Goal: Check status: Check status

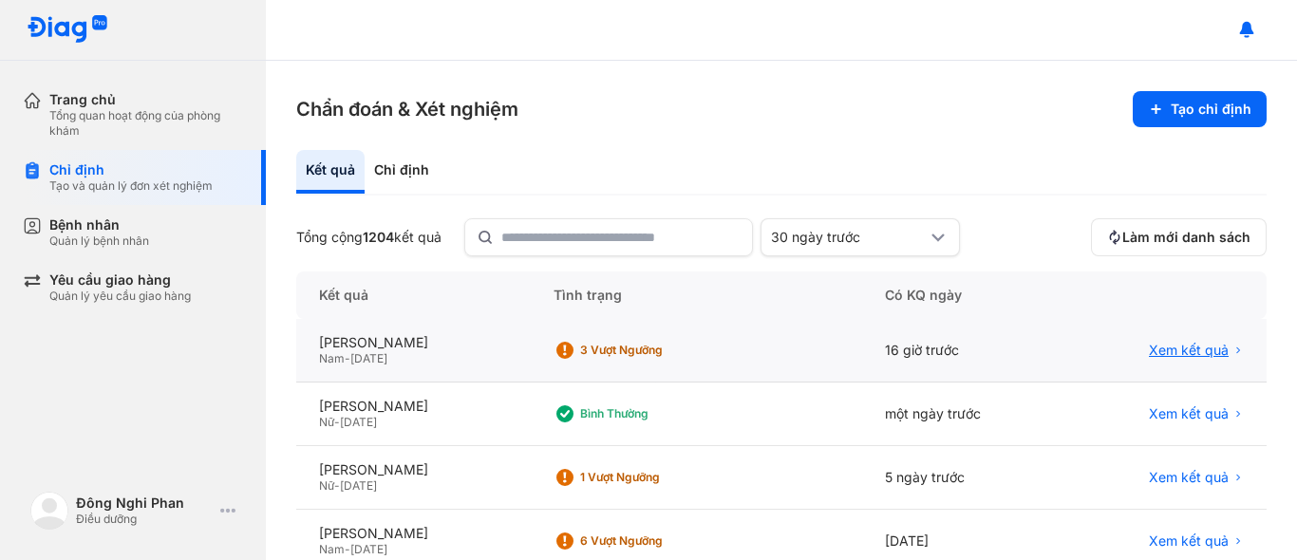
click at [1171, 345] on span "Xem kết quả" at bounding box center [1189, 350] width 80 height 17
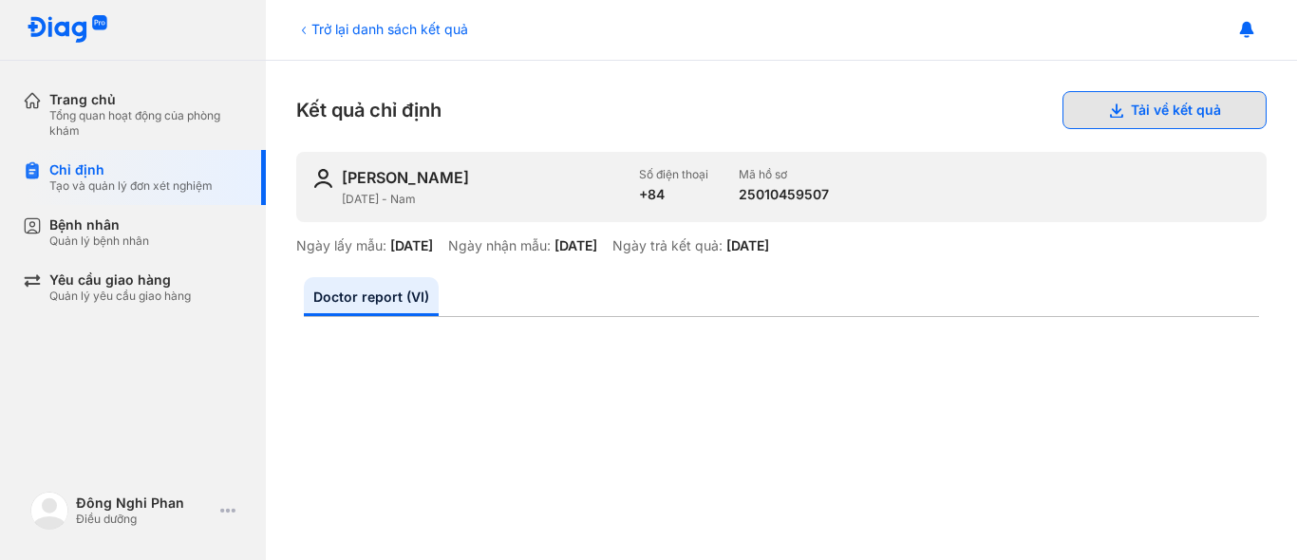
click at [1167, 105] on button "Tải về kết quả" at bounding box center [1165, 110] width 204 height 38
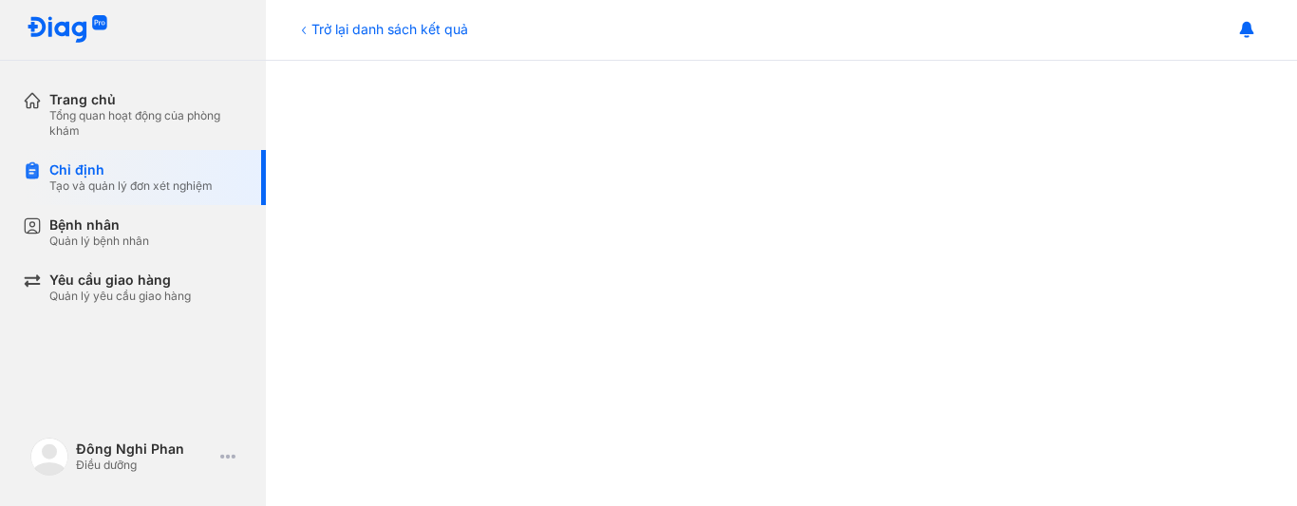
scroll to position [190, 0]
